Goal: Information Seeking & Learning: Check status

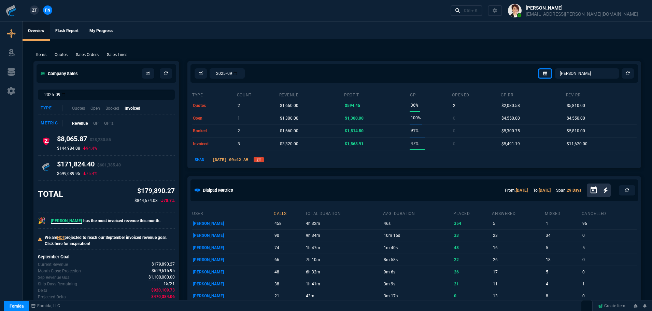
select select "4: SHAD"
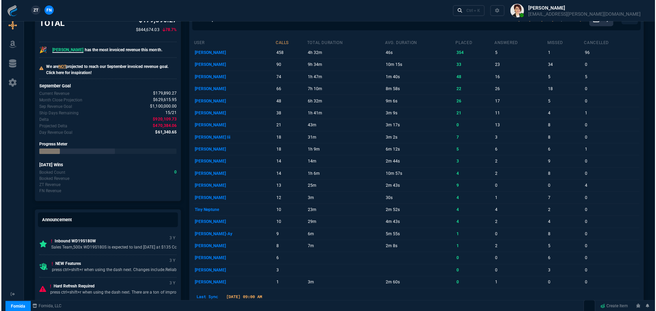
scroll to position [341, 0]
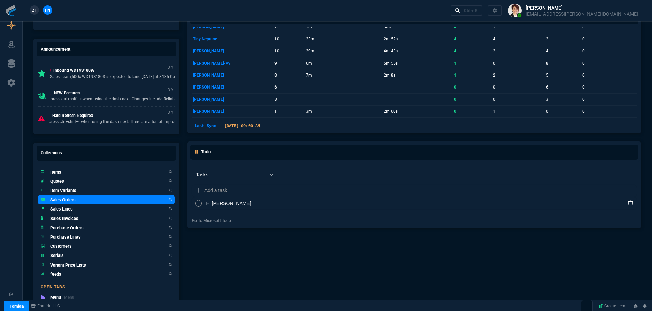
click at [71, 201] on h5 "Sales Orders" at bounding box center [63, 199] width 26 height 6
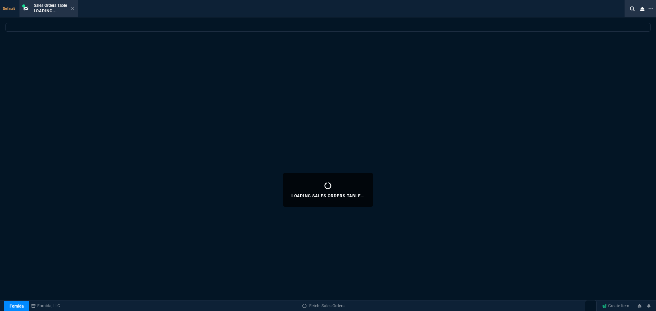
select select
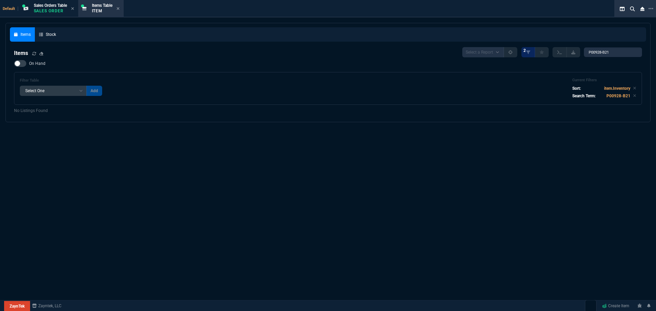
select select "4: SHAD"
select select
click at [120, 8] on icon at bounding box center [117, 8] width 3 height 4
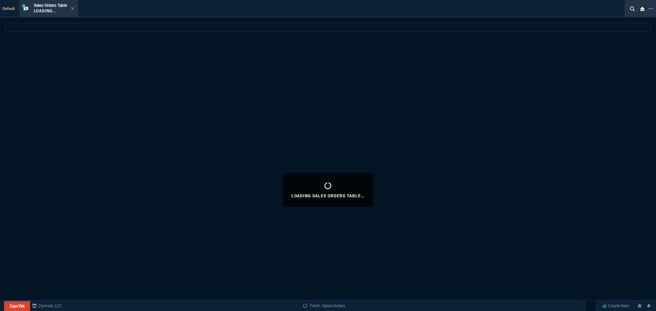
select select
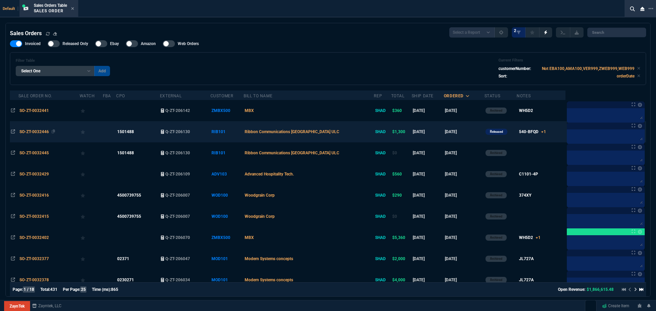
click at [36, 130] on span "SO-ZT-0032446" at bounding box center [33, 131] width 29 height 5
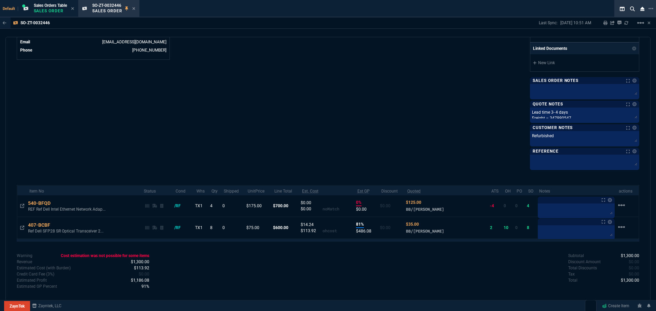
scroll to position [354, 0]
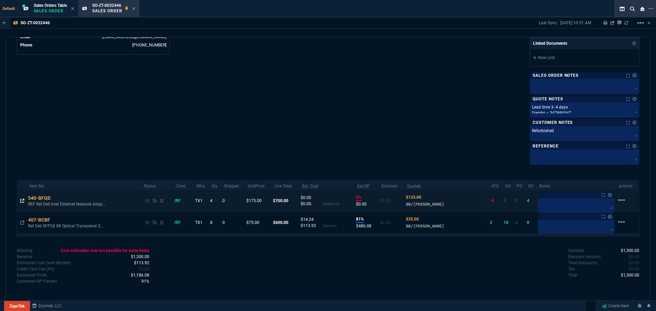
click at [23, 200] on icon at bounding box center [22, 201] width 4 height 4
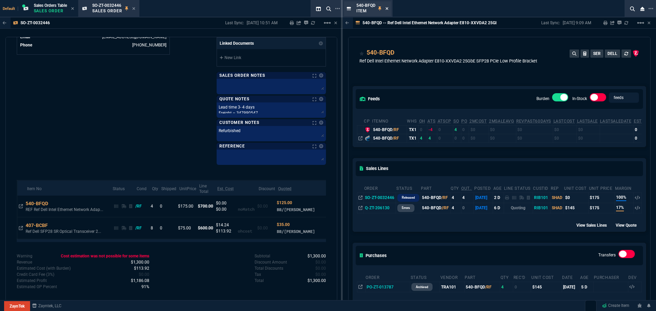
click at [385, 9] on icon at bounding box center [386, 8] width 3 height 4
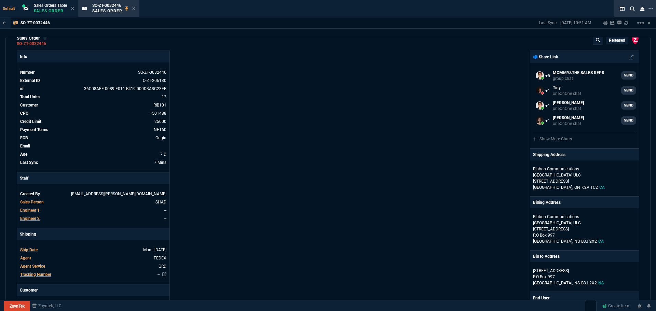
scroll to position [0, 0]
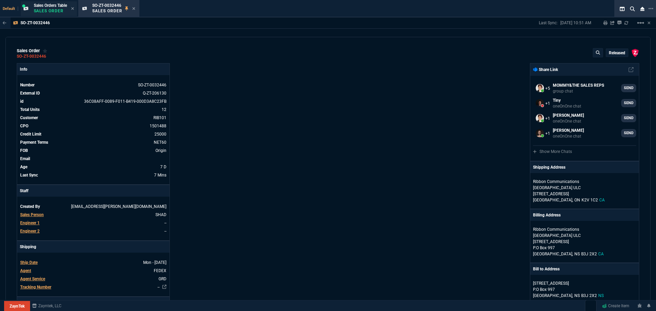
click at [56, 11] on p "Sales Order" at bounding box center [50, 10] width 33 height 5
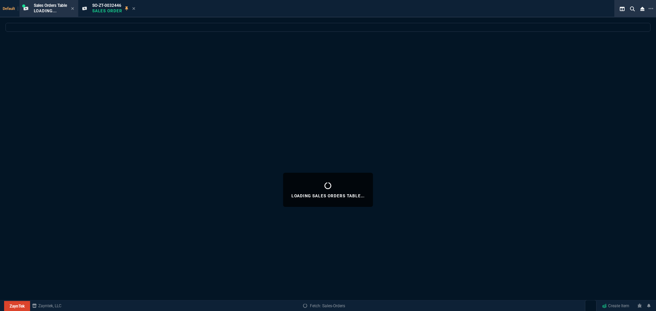
select select
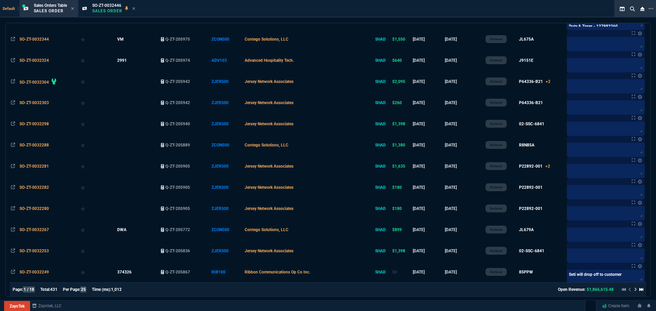
scroll to position [115, 0]
